Goal: Navigation & Orientation: Go to known website

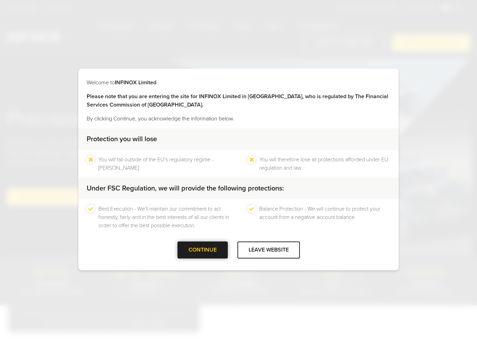
click at [211, 252] on div "CONTINUE" at bounding box center [203, 249] width 50 height 17
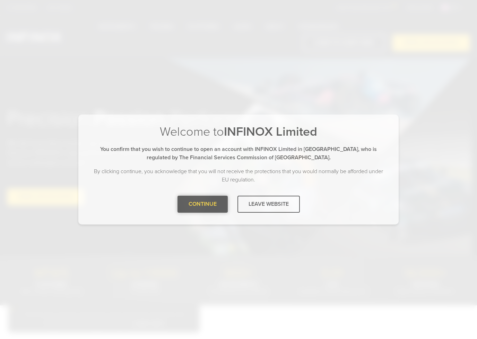
click at [203, 204] on div at bounding box center [203, 204] width 0 height 0
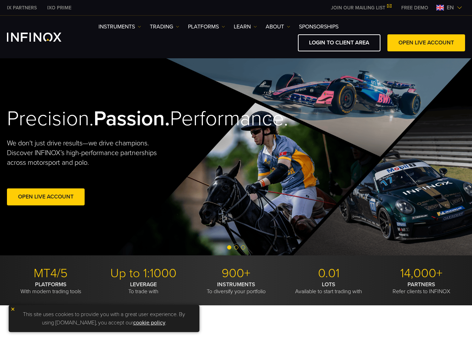
click at [460, 9] on img at bounding box center [460, 8] width 6 height 6
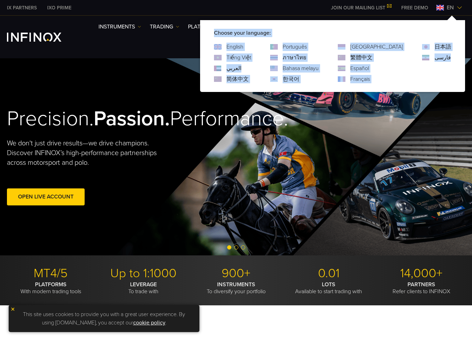
copy div "Choose your language: English Tiếng Việt العربي 简体中文 Português ภาษาไทย Bahasa m…"
drag, startPoint x: 241, startPoint y: 31, endPoint x: 455, endPoint y: 71, distance: 217.1
click at [455, 71] on div "Choose your language: English Tiếng Việt العربي 简体中文 Português ภาษาไทย" at bounding box center [332, 56] width 265 height 72
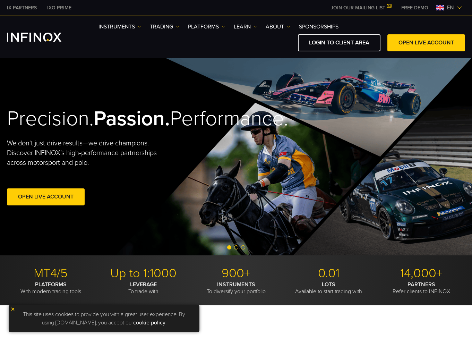
click at [447, 6] on span "en" at bounding box center [450, 7] width 13 height 8
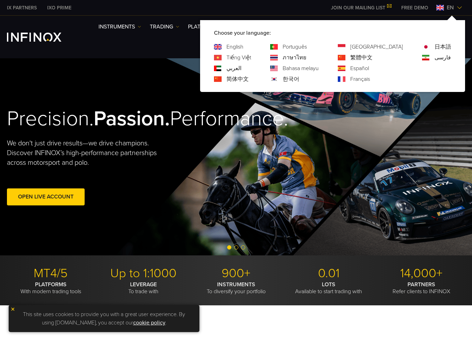
click at [450, 6] on span "en" at bounding box center [450, 7] width 13 height 8
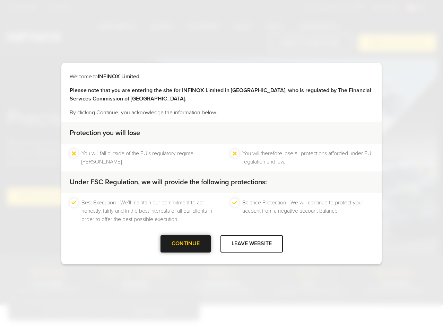
click at [192, 243] on div "CONTINUE" at bounding box center [186, 243] width 50 height 17
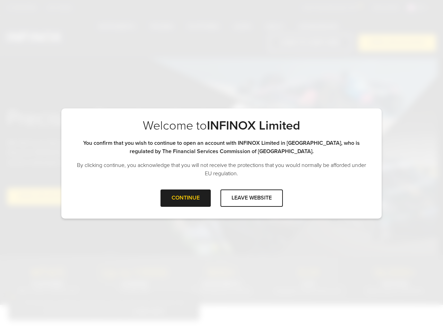
click at [181, 223] on div "Welcome to INFINOX Limited Please note that you are entering the site for INFIN…" at bounding box center [221, 163] width 443 height 327
click at [176, 201] on div "CONTINUE" at bounding box center [186, 198] width 50 height 17
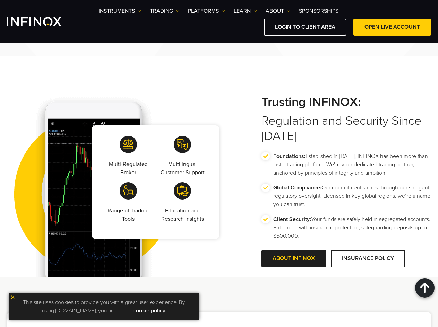
scroll to position [1179, 0]
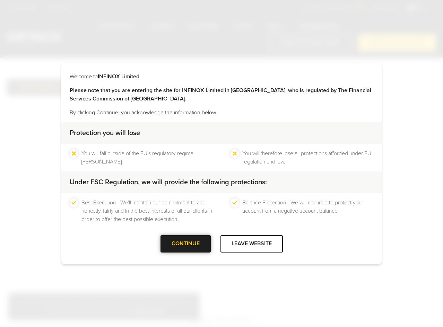
drag, startPoint x: 184, startPoint y: 235, endPoint x: 184, endPoint y: 241, distance: 6.6
click at [184, 238] on div "Welcome to INFINOX Limited Please note that you are entering the site for INFIN…" at bounding box center [221, 163] width 320 height 201
click at [186, 244] on div at bounding box center [186, 244] width 0 height 0
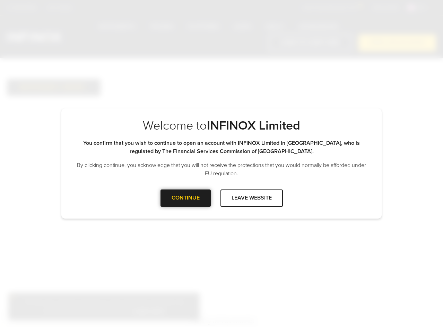
click at [173, 204] on div "CONTINUE" at bounding box center [186, 198] width 50 height 17
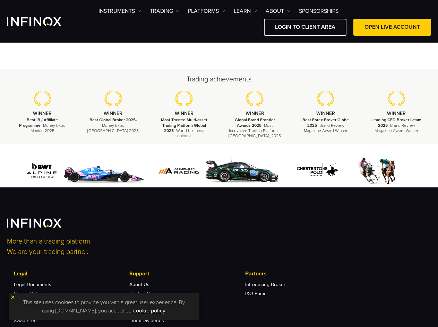
scroll to position [243, 0]
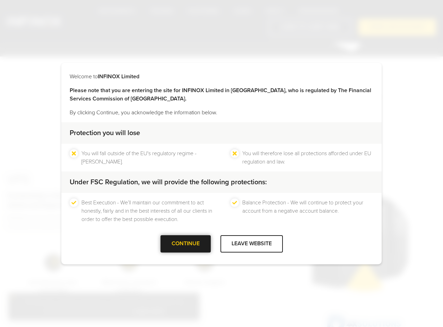
click at [189, 238] on div "CONTINUE" at bounding box center [186, 243] width 50 height 17
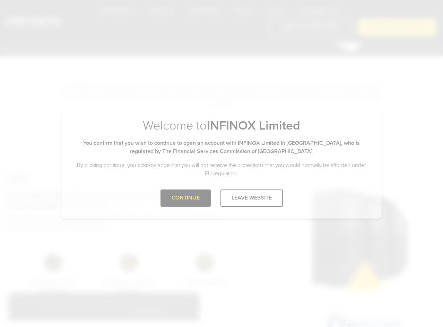
click at [181, 184] on div "Welcome to INFINOX Limited You confirm that you wish to continue to open an acc…" at bounding box center [221, 153] width 320 height 71
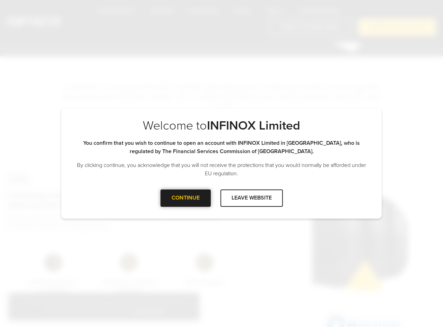
click at [186, 198] on div at bounding box center [186, 198] width 0 height 0
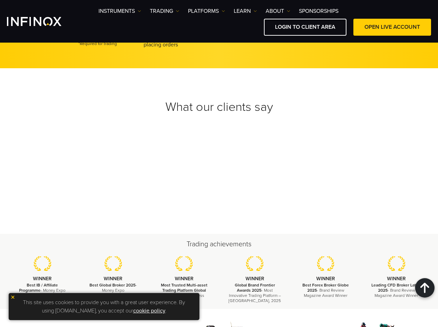
scroll to position [763, 0]
